Goal: Task Accomplishment & Management: Manage account settings

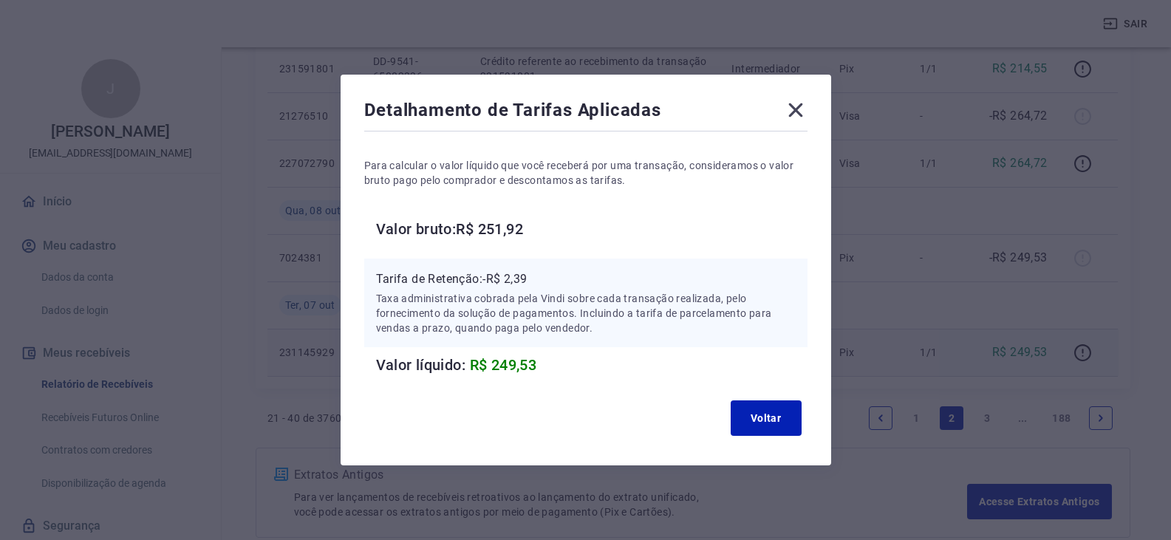
scroll to position [62, 0]
click at [797, 115] on icon at bounding box center [796, 110] width 14 height 14
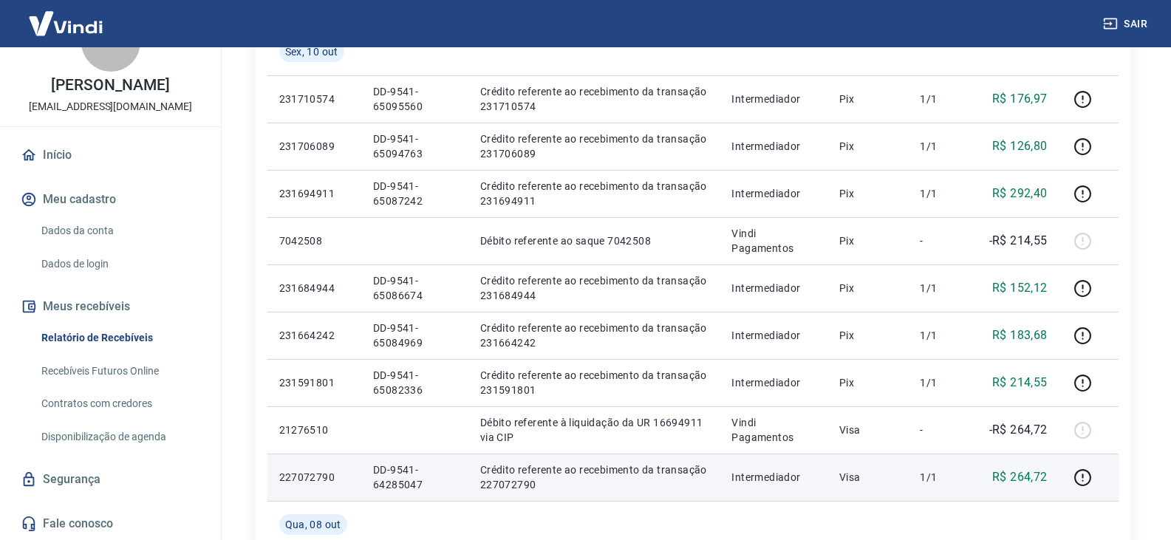
scroll to position [813, 0]
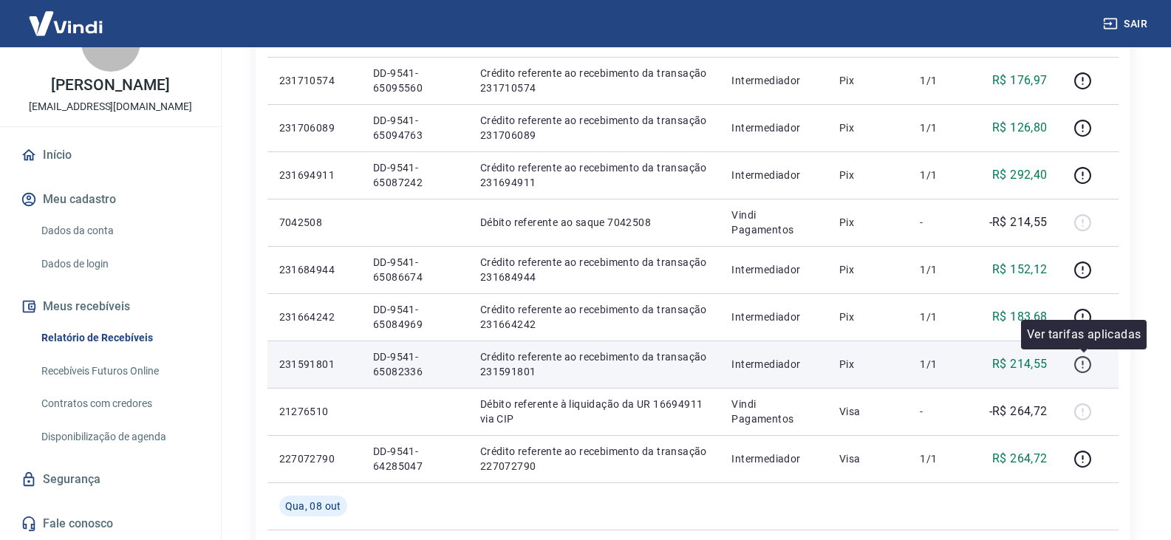
click at [1087, 354] on button "button" at bounding box center [1084, 365] width 24 height 24
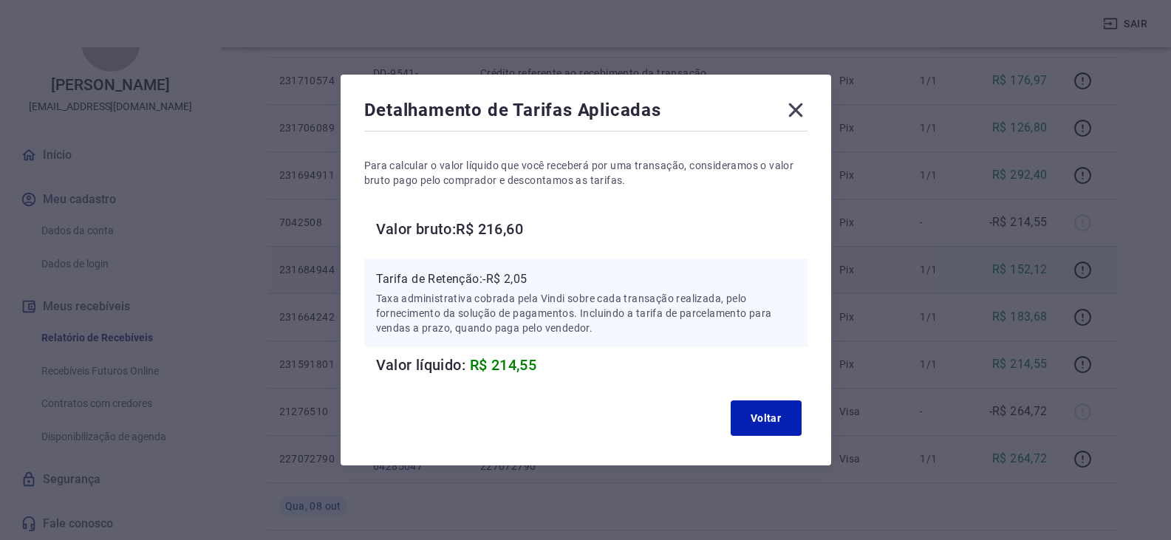
drag, startPoint x: 794, startPoint y: 106, endPoint x: 831, endPoint y: 255, distance: 153.1
click at [794, 108] on icon at bounding box center [796, 110] width 24 height 24
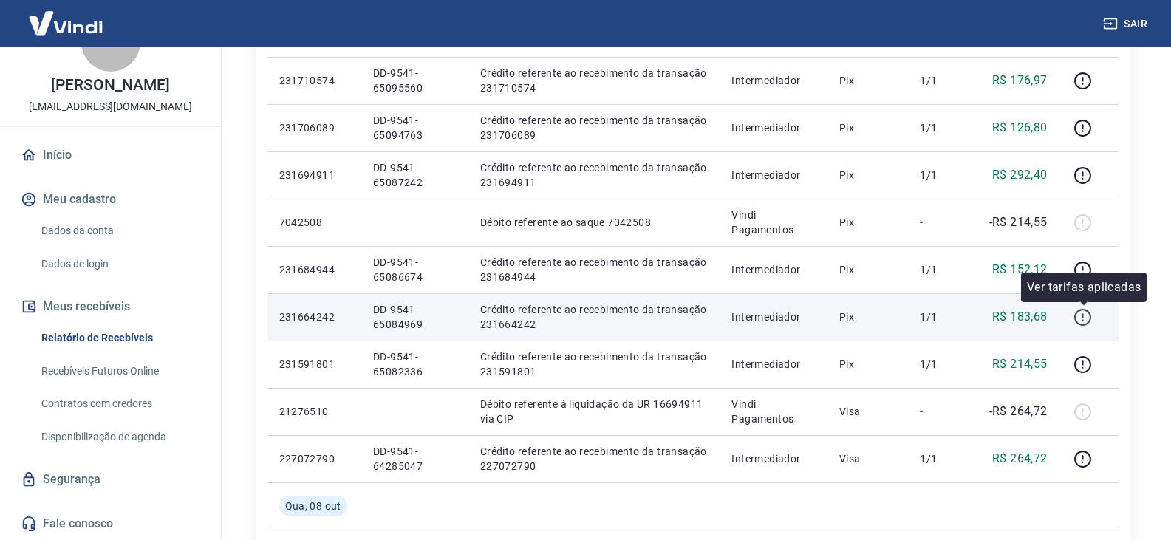
click at [1084, 316] on icon "button" at bounding box center [1083, 315] width 1 height 4
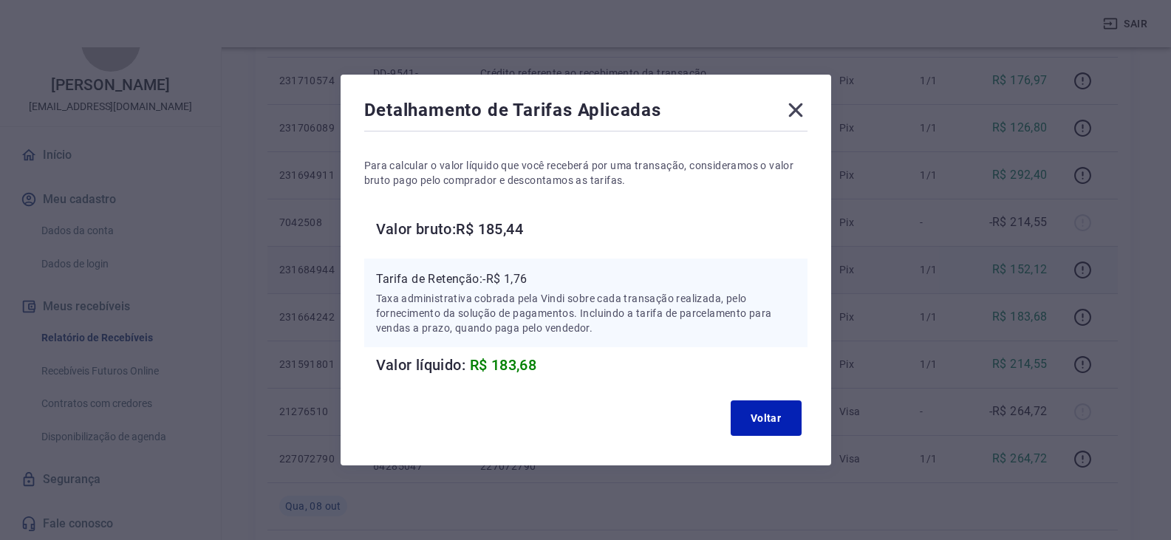
drag, startPoint x: 801, startPoint y: 106, endPoint x: 975, endPoint y: 263, distance: 234.9
click at [802, 106] on icon at bounding box center [796, 110] width 24 height 24
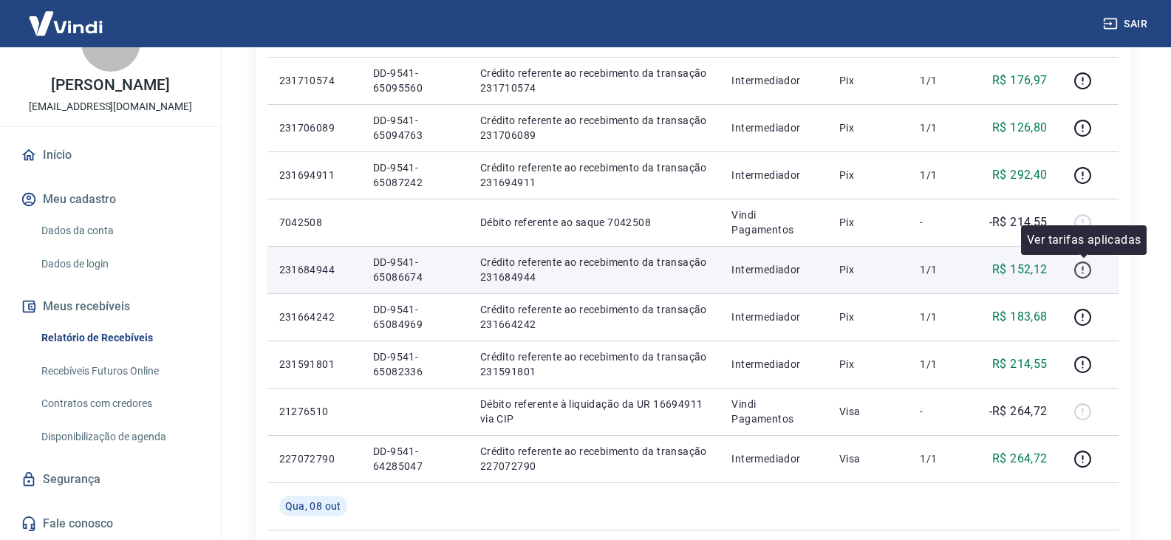
click at [1080, 270] on icon "button" at bounding box center [1083, 270] width 18 height 18
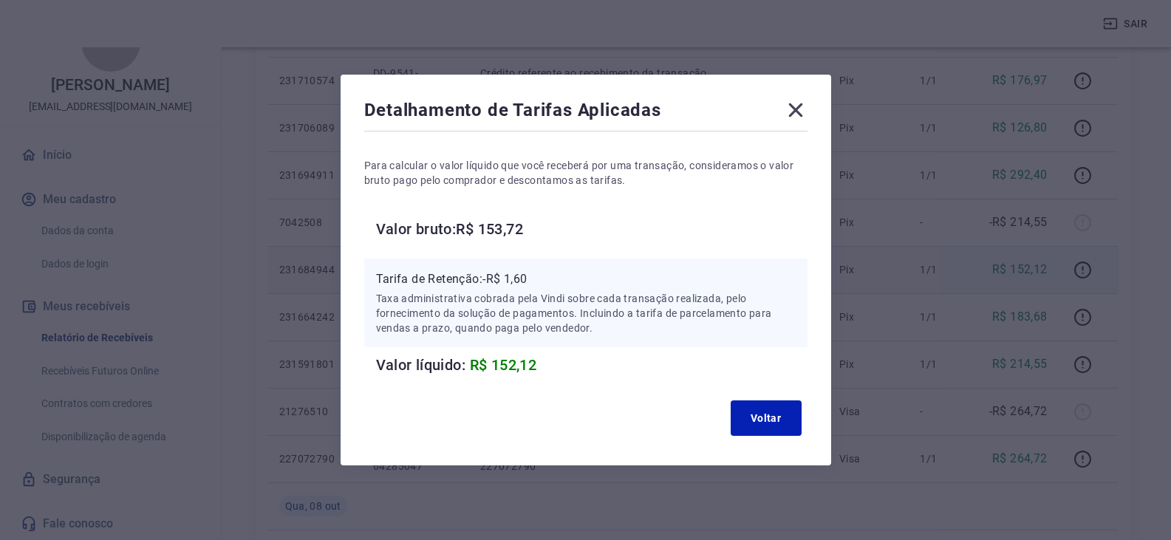
click at [806, 109] on icon at bounding box center [796, 110] width 24 height 24
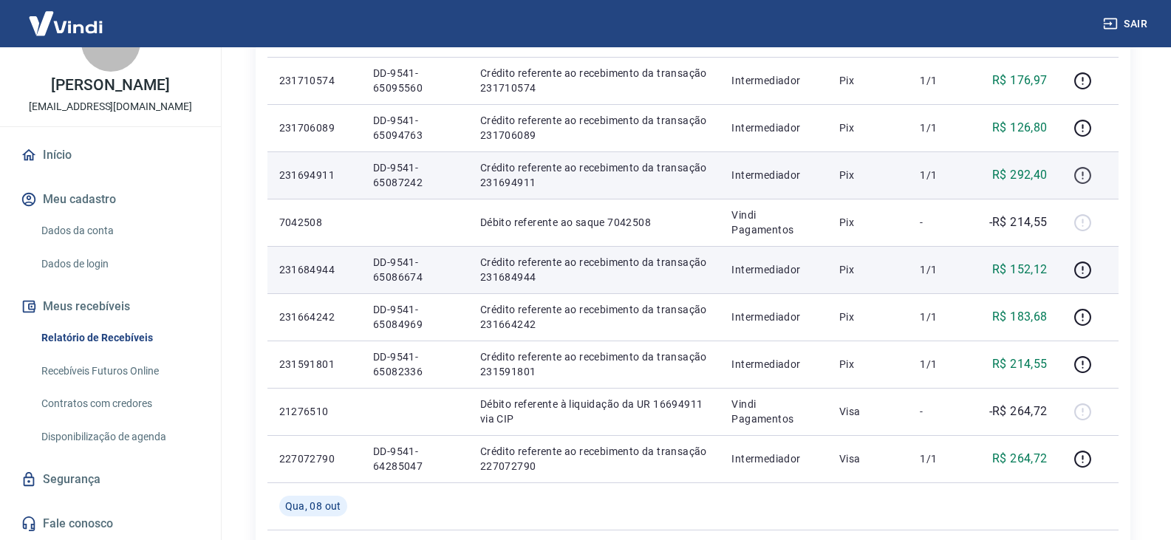
click at [1086, 184] on icon "button" at bounding box center [1083, 175] width 18 height 18
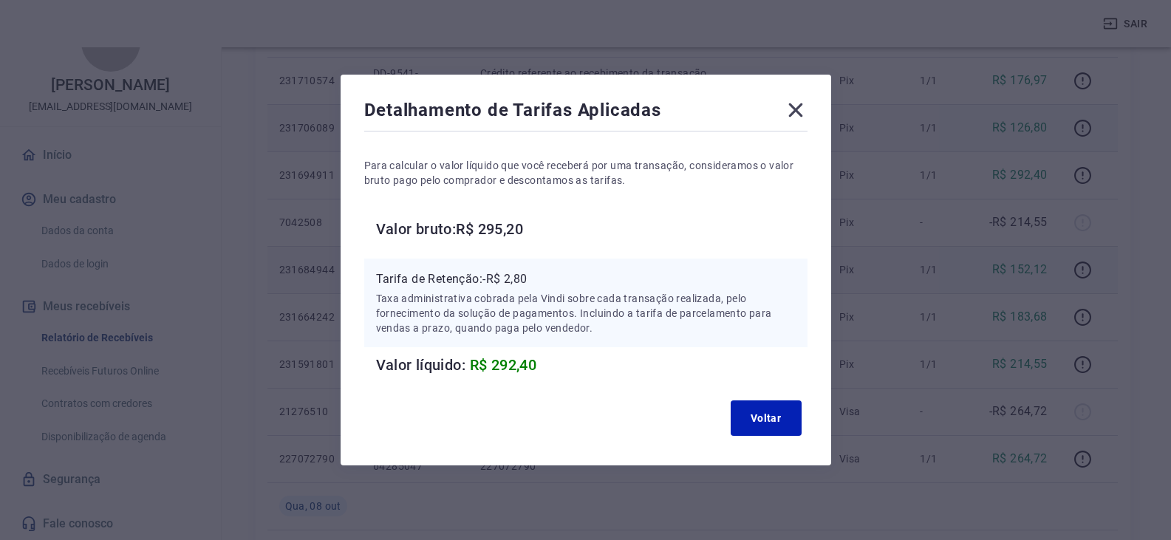
click at [800, 120] on icon at bounding box center [796, 110] width 24 height 24
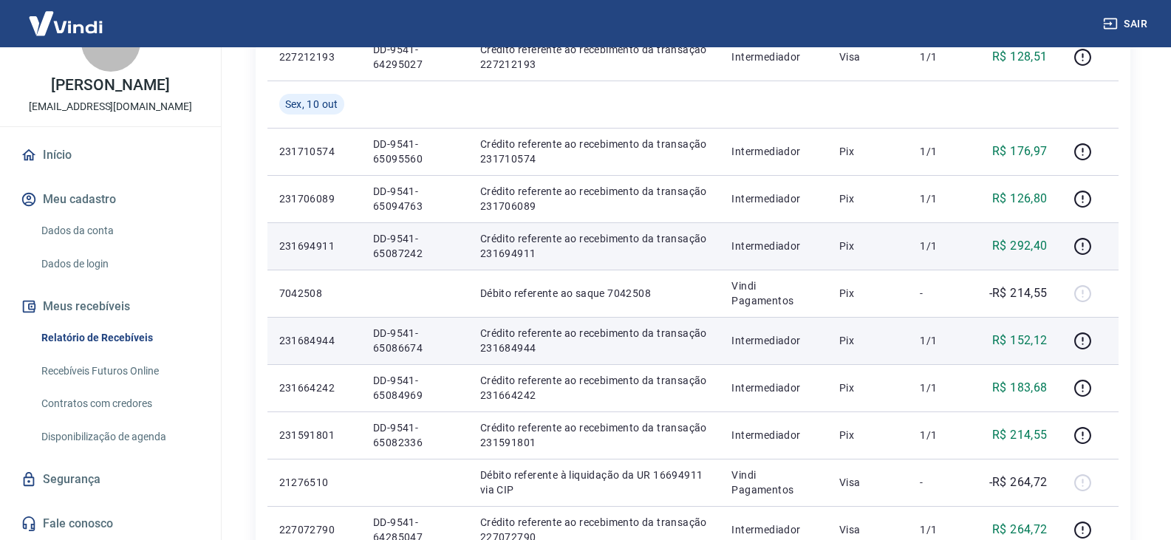
scroll to position [739, 0]
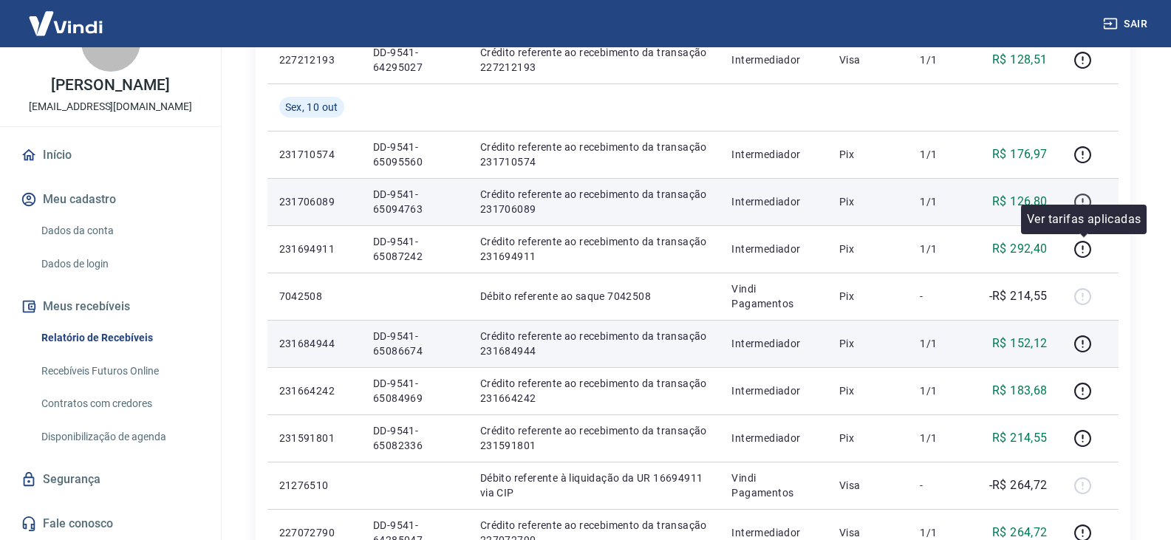
click at [1080, 198] on icon "button" at bounding box center [1083, 202] width 18 height 18
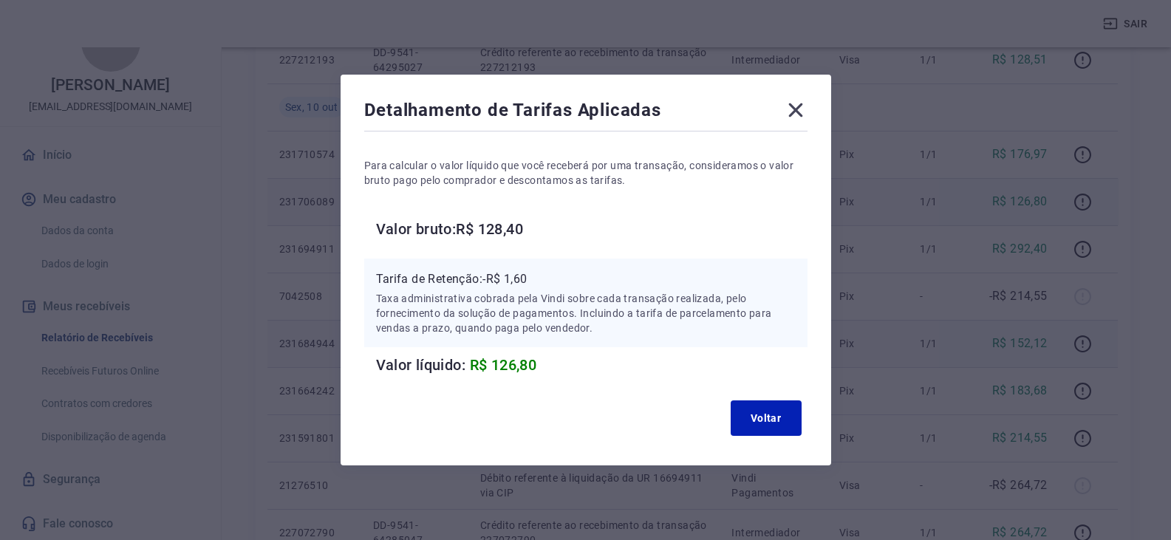
click at [806, 101] on icon at bounding box center [796, 110] width 24 height 24
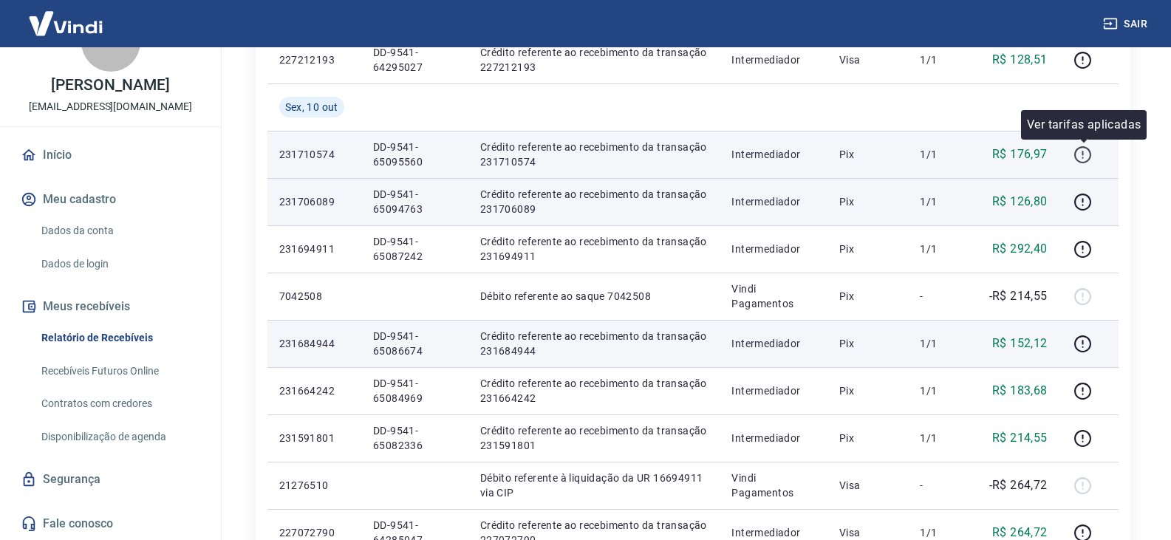
click at [1083, 150] on icon "button" at bounding box center [1083, 155] width 18 height 18
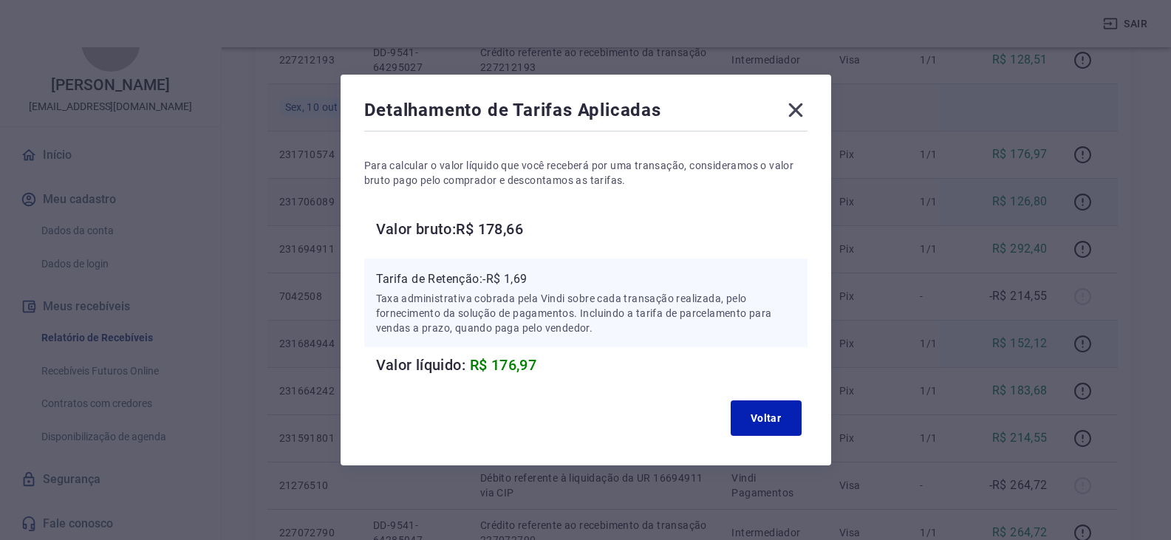
click at [800, 112] on icon at bounding box center [796, 110] width 14 height 14
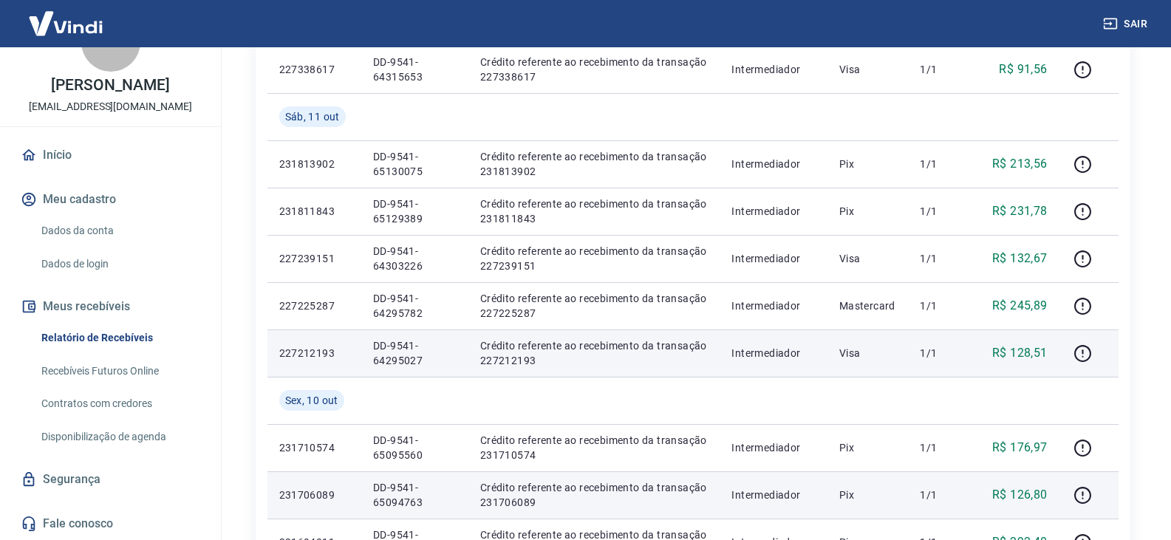
scroll to position [443, 0]
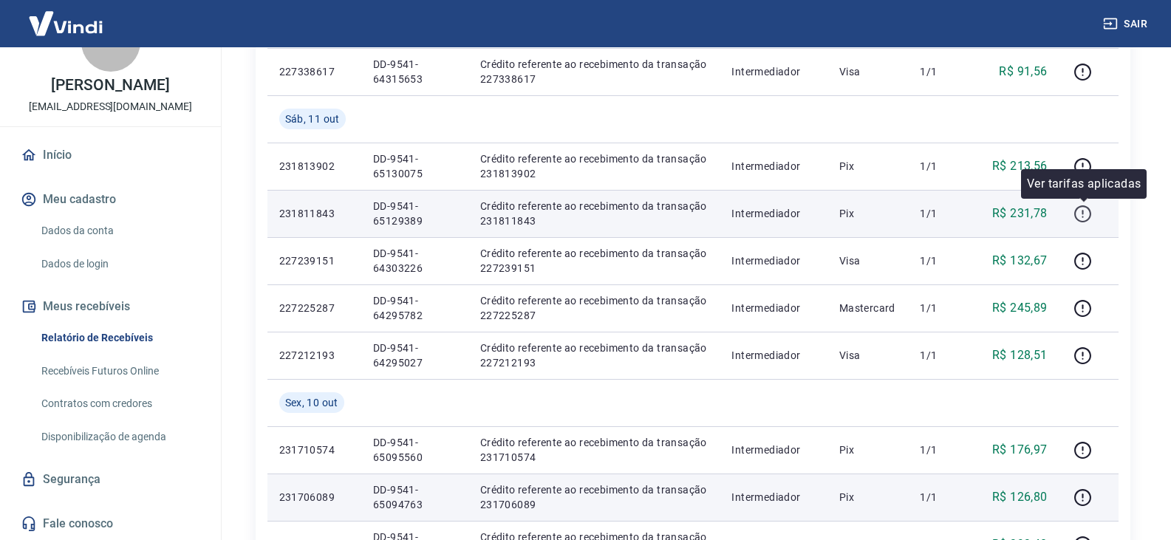
click at [1084, 208] on icon "button" at bounding box center [1083, 214] width 18 height 18
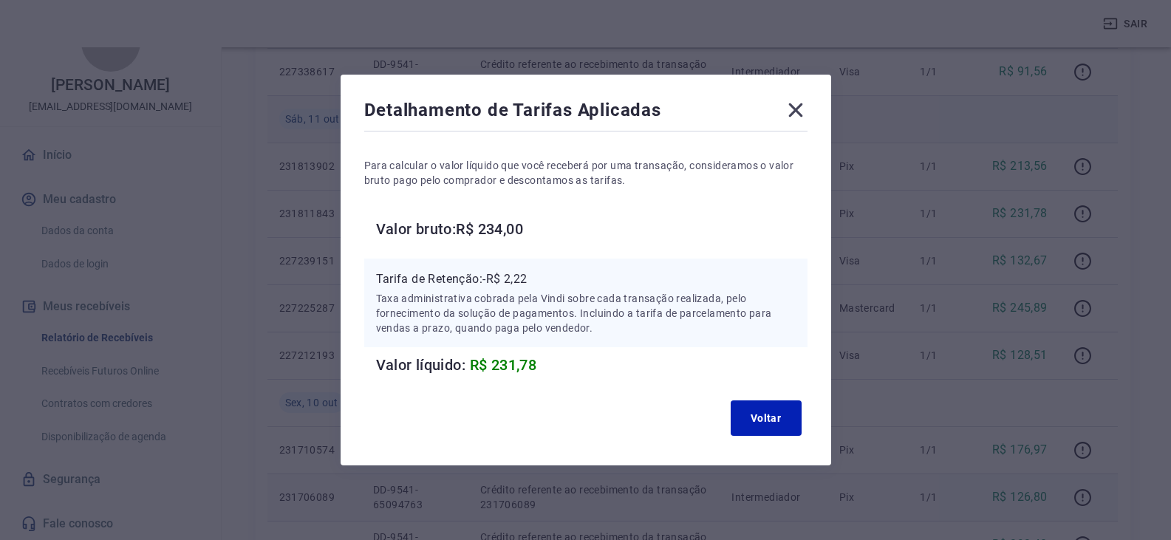
drag, startPoint x: 811, startPoint y: 110, endPoint x: 822, endPoint y: 124, distance: 17.4
click at [808, 110] on icon at bounding box center [796, 110] width 24 height 24
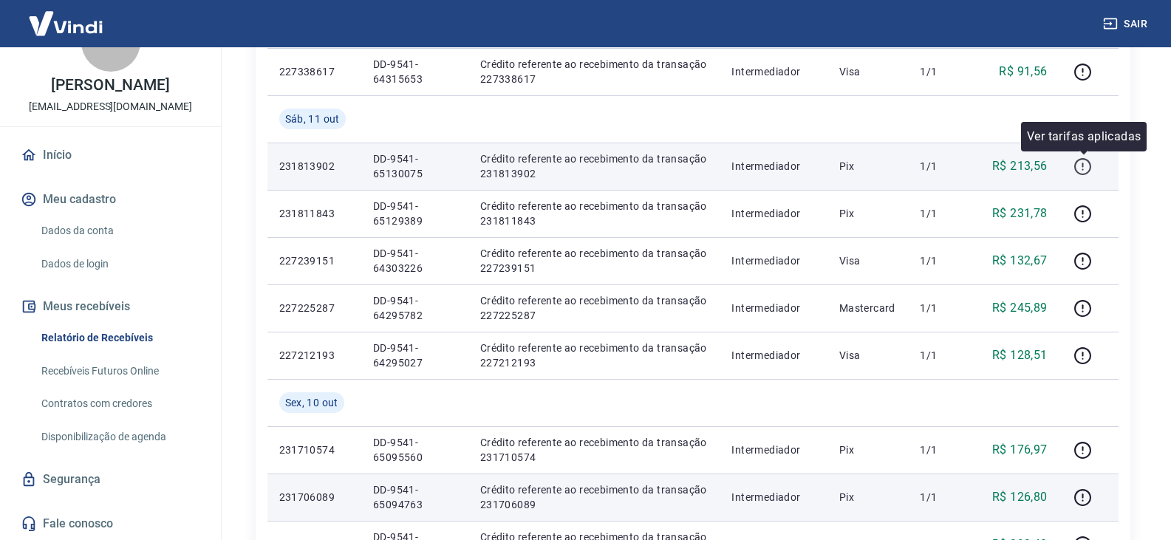
click at [1085, 167] on icon "button" at bounding box center [1083, 166] width 18 height 18
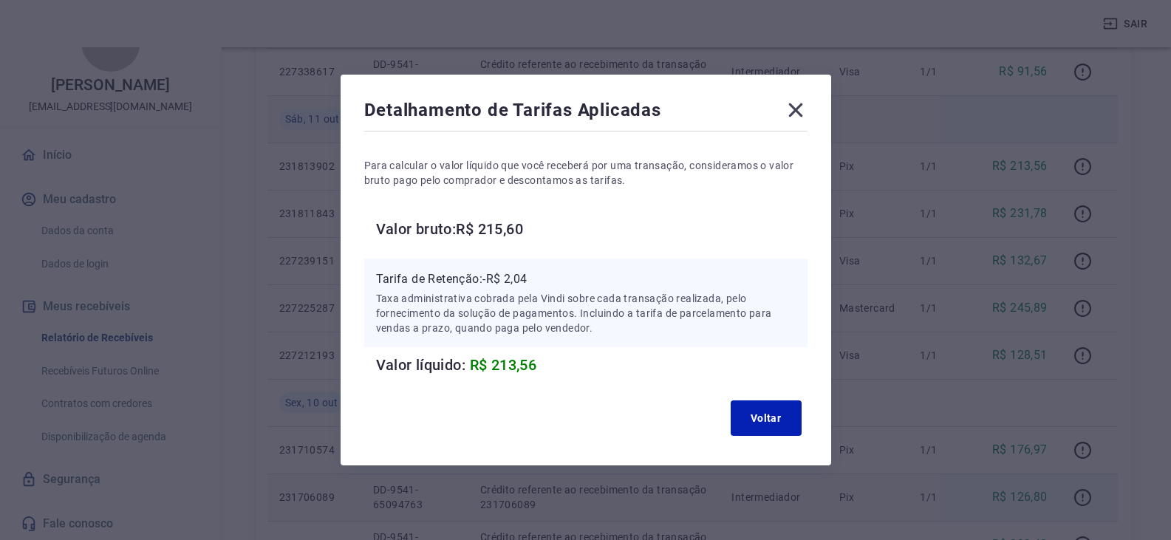
drag, startPoint x: 798, startPoint y: 107, endPoint x: 798, endPoint y: 117, distance: 9.6
click at [798, 107] on icon at bounding box center [796, 110] width 14 height 14
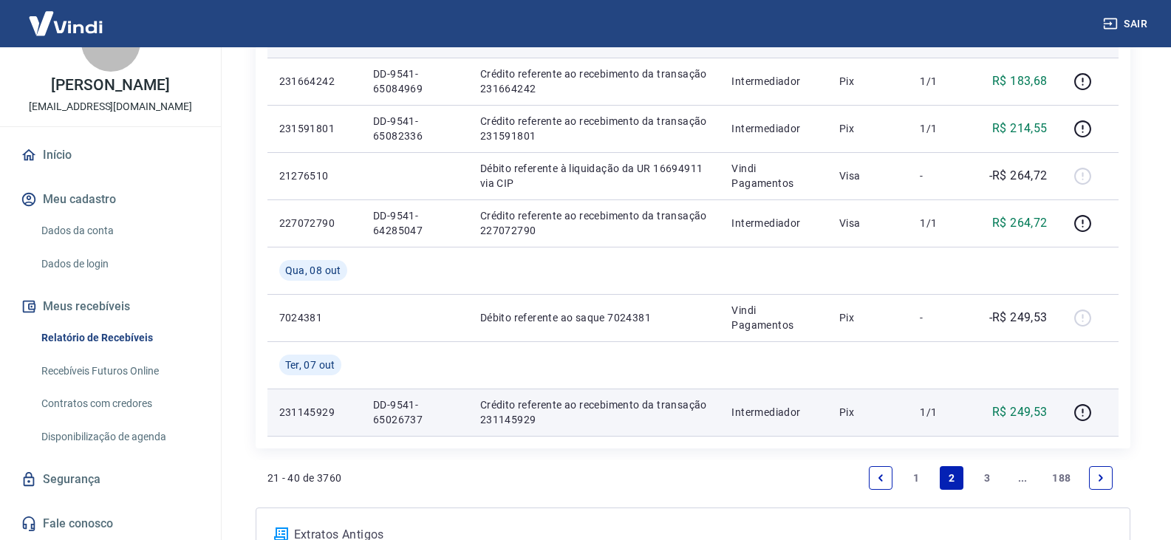
scroll to position [1188, 0]
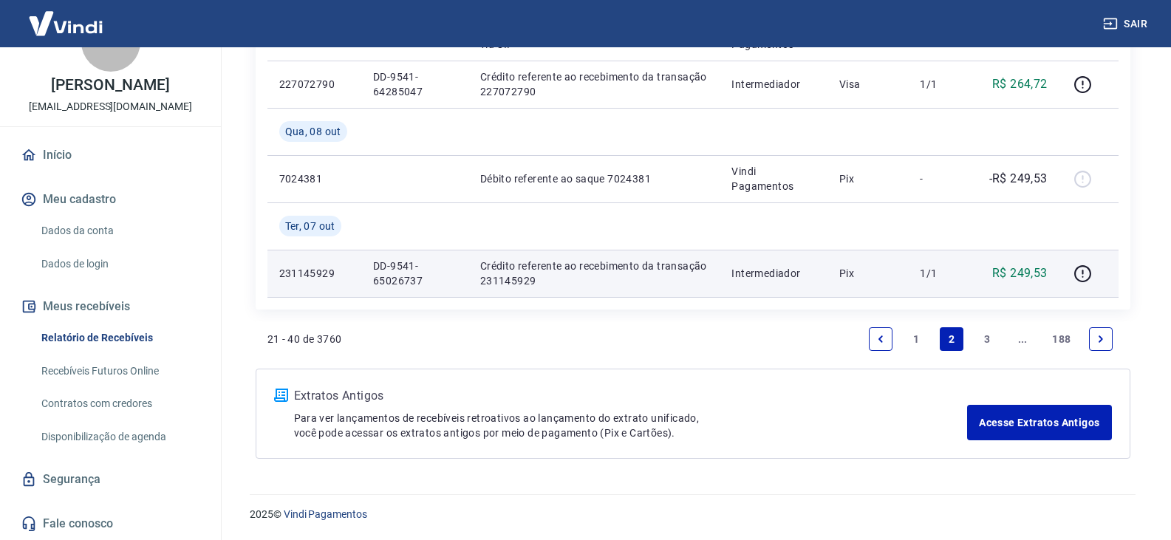
click at [907, 339] on link "1" at bounding box center [917, 339] width 24 height 24
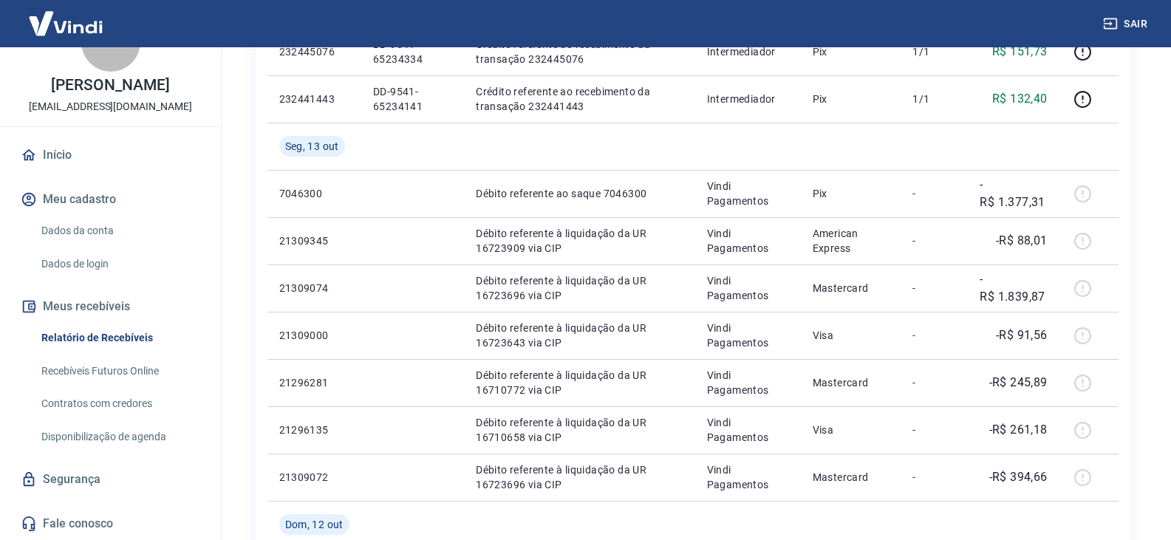
scroll to position [206, 0]
